Goal: Check status: Check status

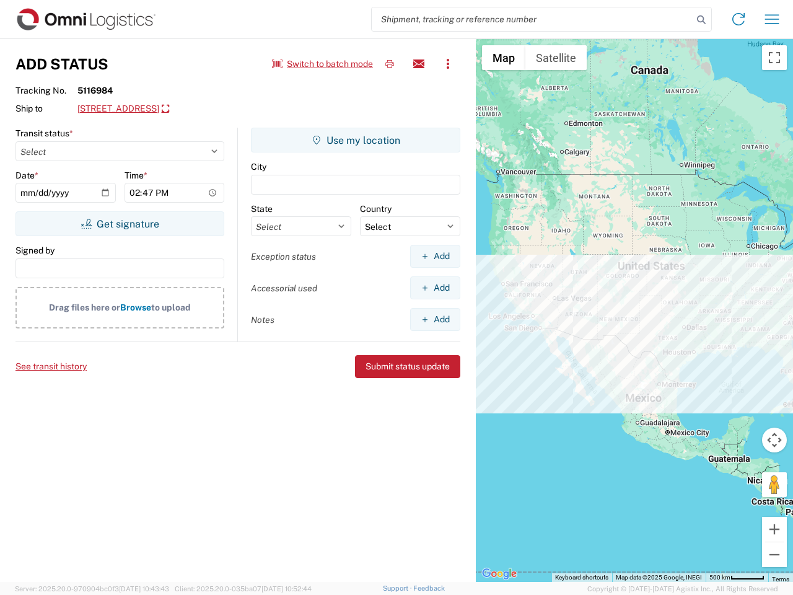
click at [532, 19] on input "search" at bounding box center [532, 19] width 321 height 24
click at [702, 20] on icon at bounding box center [701, 19] width 17 height 17
click at [739, 19] on icon at bounding box center [739, 19] width 20 height 20
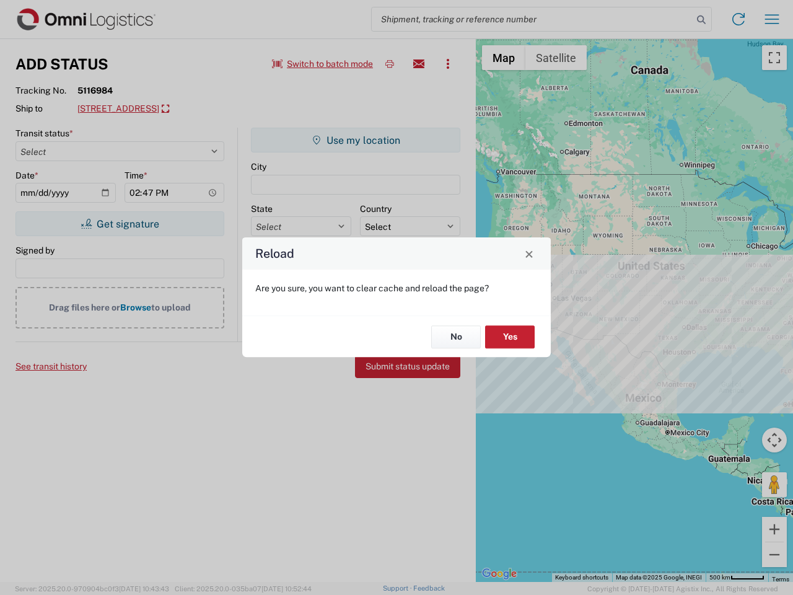
click at [772, 19] on div "Reload Are you sure, you want to clear cache and reload the page? No Yes" at bounding box center [396, 297] width 793 height 595
click at [323, 64] on div "Reload Are you sure, you want to clear cache and reload the page? No Yes" at bounding box center [396, 297] width 793 height 595
click at [390, 64] on div "Reload Are you sure, you want to clear cache and reload the page? No Yes" at bounding box center [396, 297] width 793 height 595
click at [419, 64] on div "Reload Are you sure, you want to clear cache and reload the page? No Yes" at bounding box center [396, 297] width 793 height 595
click at [448, 64] on div "Reload Are you sure, you want to clear cache and reload the page? No Yes" at bounding box center [396, 297] width 793 height 595
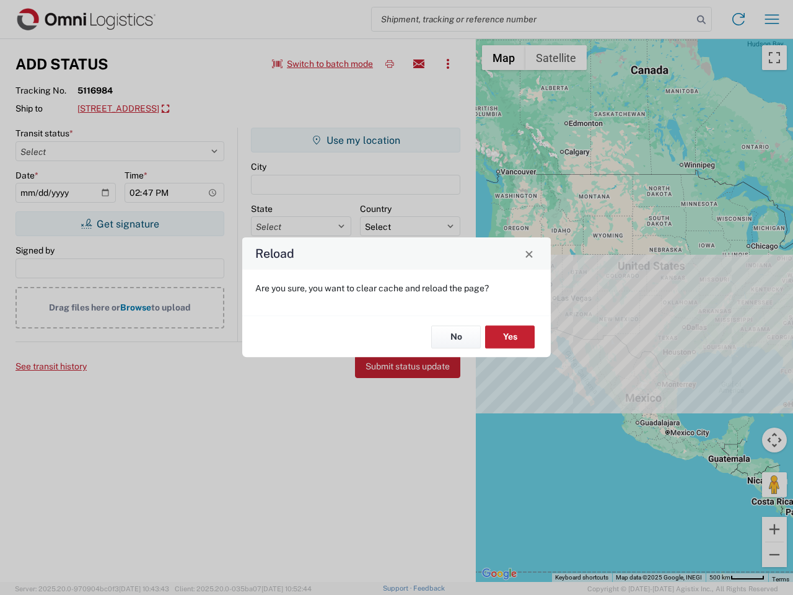
click at [190, 109] on div "Reload Are you sure, you want to clear cache and reload the page? No Yes" at bounding box center [396, 297] width 793 height 595
click at [120, 224] on div "Reload Are you sure, you want to clear cache and reload the page? No Yes" at bounding box center [396, 297] width 793 height 595
